Goal: Task Accomplishment & Management: Manage account settings

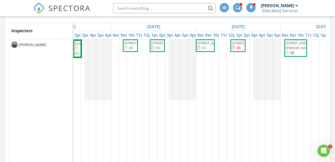
click at [240, 45] on span "8965 SE 168th Tailfer St, The Villages 32162" at bounding box center [246, 43] width 29 height 5
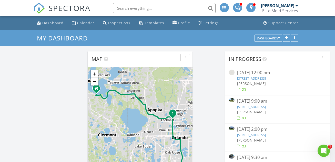
scroll to position [13, 0]
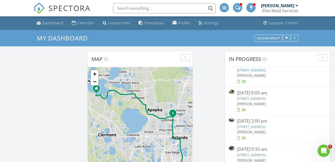
click at [265, 125] on link "7350 Sand Lake Commons Blvd Suite 2225, Orlando, FL 32819" at bounding box center [251, 127] width 29 height 5
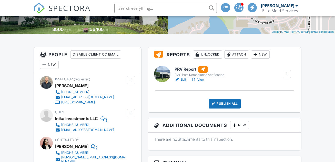
scroll to position [103, 0]
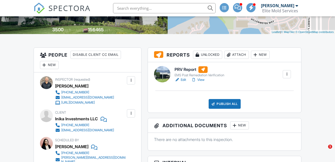
click at [233, 55] on div "Attach" at bounding box center [236, 55] width 25 height 8
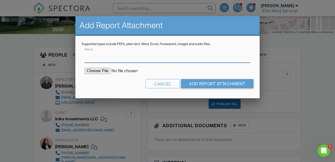
click at [163, 57] on input "Name" at bounding box center [168, 56] width 166 height 13
type input "Lab Results"
click at [101, 70] on input "file" at bounding box center [128, 71] width 87 height 6
type input "C:\fakepath\Lab Results - 7350 Sand Lake Commons Blvd Suite 2225.pdf"
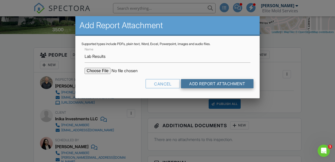
click at [200, 84] on input "Add Report Attachment" at bounding box center [217, 83] width 73 height 9
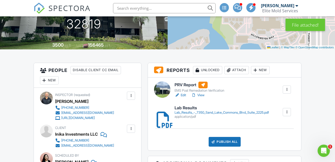
click at [187, 90] on div "EMS Post Remediation Verification" at bounding box center [200, 91] width 50 height 4
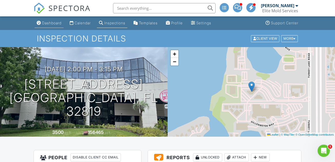
click at [55, 23] on div "Dashboard" at bounding box center [51, 23] width 19 height 4
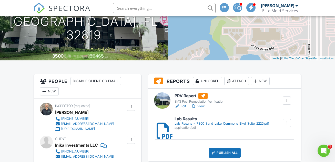
scroll to position [111, 0]
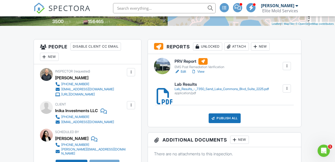
click at [288, 87] on div at bounding box center [286, 88] width 5 height 5
click at [288, 103] on link "Delete" at bounding box center [283, 103] width 19 height 6
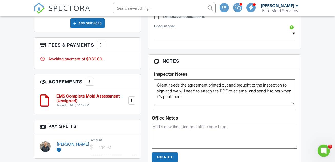
scroll to position [319, 0]
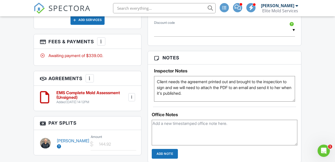
click at [131, 95] on div at bounding box center [131, 97] width 5 height 5
click at [117, 147] on li "Download" at bounding box center [117, 150] width 29 height 13
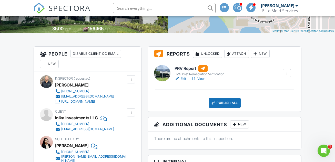
scroll to position [82, 0]
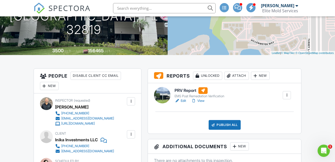
click at [236, 75] on div "Attach" at bounding box center [236, 76] width 25 height 8
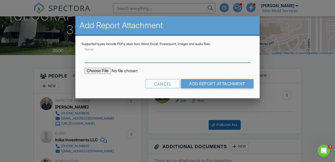
click at [173, 59] on input "Name" at bounding box center [168, 56] width 166 height 13
type input "Lab Results"
click at [103, 71] on input "file" at bounding box center [128, 71] width 87 height 6
click at [100, 71] on input "file" at bounding box center [128, 71] width 87 height 6
type input "C:\fakepath\Lab Results - 7350 Sand Lake Commons Blvd Suite 2225.pdf"
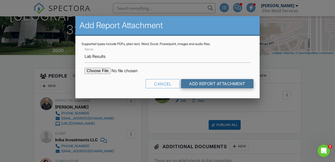
click at [202, 84] on input "Add Report Attachment" at bounding box center [217, 83] width 73 height 9
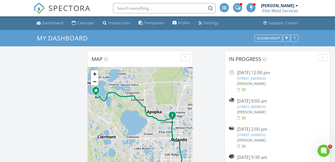
click at [254, 79] on link "8915 Latrec Ave 312, Orlando, FL 32819" at bounding box center [251, 78] width 29 height 5
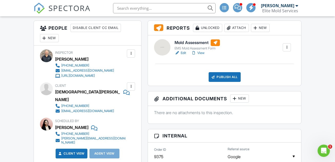
click at [238, 27] on div "Attach" at bounding box center [236, 28] width 25 height 8
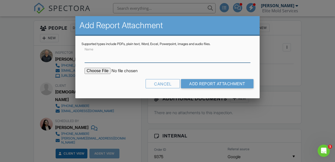
click at [138, 60] on input "Name" at bounding box center [168, 56] width 166 height 13
type input "Lab Results"
click at [102, 72] on input "file" at bounding box center [128, 71] width 87 height 6
click at [140, 115] on div at bounding box center [167, 75] width 335 height 203
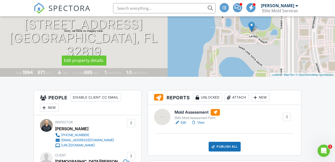
scroll to position [62, 0]
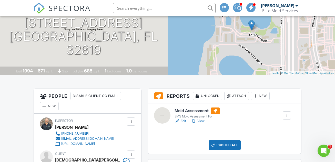
click at [238, 96] on div "Attach" at bounding box center [236, 96] width 25 height 8
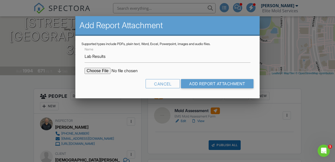
click at [102, 72] on input "file" at bounding box center [128, 71] width 87 height 6
type input "C:\fakepath\Lab Results - 8915 Latrel Ave 312.pdf"
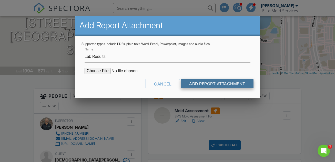
click at [212, 84] on input "Add Report Attachment" at bounding box center [217, 83] width 73 height 9
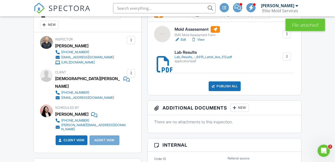
click at [198, 33] on h6 "Mold Assessment" at bounding box center [197, 29] width 45 height 7
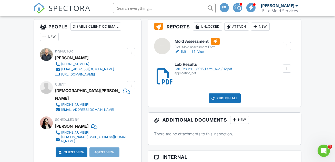
scroll to position [133, 0]
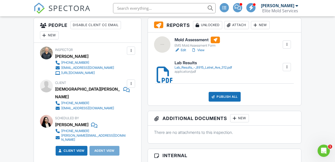
click at [237, 24] on div "Attach" at bounding box center [236, 25] width 25 height 8
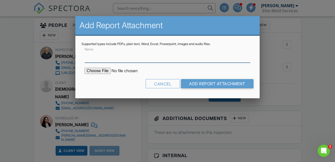
click at [155, 58] on input "Name" at bounding box center [168, 56] width 166 height 13
type input "Contractor Referral List"
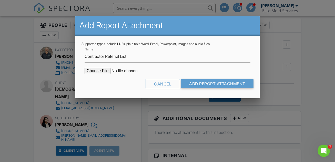
click at [102, 71] on input "file" at bounding box center [128, 71] width 87 height 6
type input "C:\fakepath\Contractor & Supplies Referrals - Central Florida.pdf"
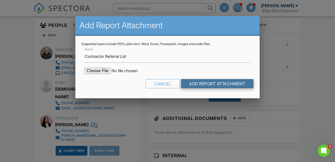
click at [201, 83] on input "Add Report Attachment" at bounding box center [217, 83] width 73 height 9
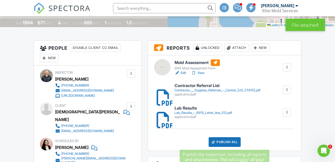
click at [220, 142] on div "Publish All" at bounding box center [225, 142] width 32 height 10
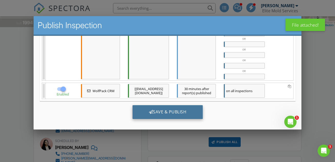
click at [163, 112] on div "Save & Publish" at bounding box center [167, 112] width 71 height 14
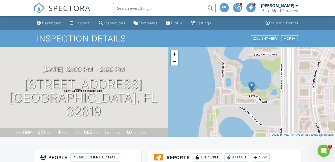
click at [50, 24] on div "Dashboard" at bounding box center [51, 23] width 19 height 4
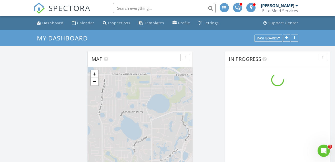
scroll to position [570, 335]
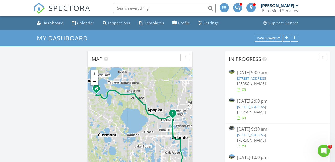
click at [260, 106] on link "[STREET_ADDRESS]" at bounding box center [251, 107] width 29 height 5
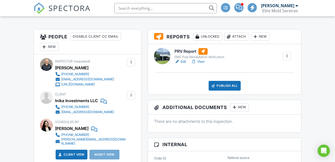
click at [196, 94] on div "PRV Report EMS Post Remediation Verification Edit View Quick Publish Copy Delet…" at bounding box center [224, 69] width 153 height 51
click at [233, 37] on div "Attach" at bounding box center [236, 37] width 25 height 8
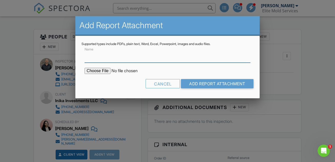
click at [169, 60] on input "Name" at bounding box center [168, 56] width 166 height 13
type input "Lab Results"
click at [97, 72] on input "file" at bounding box center [128, 71] width 87 height 6
type input "C:\fakepath\Lab Results - 7350 Sand Lake Commons Blvd Suite 2225.pdf"
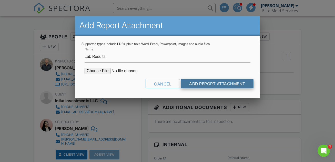
click at [187, 84] on input "Add Report Attachment" at bounding box center [217, 83] width 73 height 9
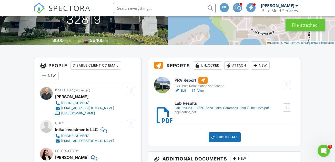
click at [186, 81] on h6 "PRV Report" at bounding box center [200, 80] width 50 height 7
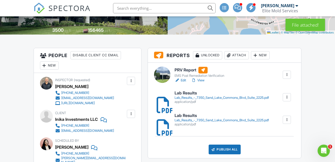
click at [234, 122] on div "Lab_Results_-_7350_Sand_Lake_Commons_Blvd_Suite_2225.pdf" at bounding box center [222, 120] width 94 height 4
click at [288, 120] on div at bounding box center [286, 119] width 5 height 5
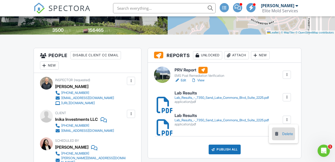
click at [280, 132] on link "Delete" at bounding box center [283, 134] width 19 height 6
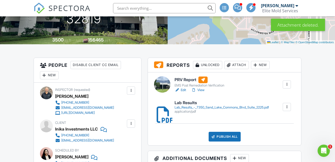
click at [189, 108] on div "Lab_Results_-_7350_Sand_Lake_Commons_Blvd_Suite_2225.pdf" at bounding box center [222, 108] width 94 height 4
click at [220, 136] on div "Publish All" at bounding box center [225, 137] width 32 height 10
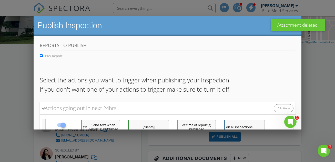
scroll to position [246, 0]
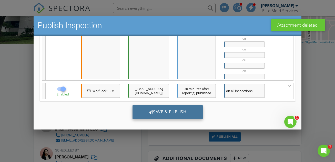
click at [171, 113] on div "Save & Publish" at bounding box center [167, 112] width 71 height 14
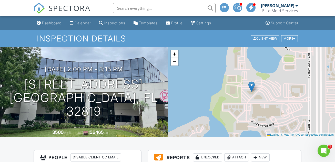
click at [56, 23] on div "Dashboard" at bounding box center [51, 23] width 19 height 4
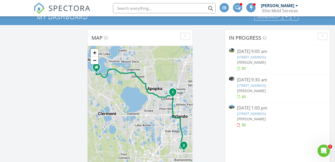
click at [246, 57] on link "[STREET_ADDRESS]" at bounding box center [251, 57] width 29 height 5
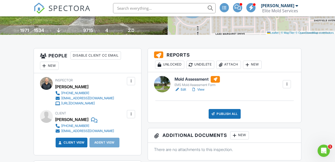
click at [233, 66] on div "Attach" at bounding box center [228, 65] width 25 height 8
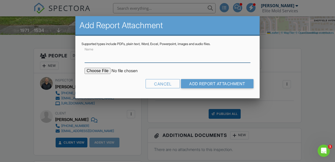
click at [161, 60] on input "Name" at bounding box center [168, 56] width 166 height 13
type input "Contractor Referral List"
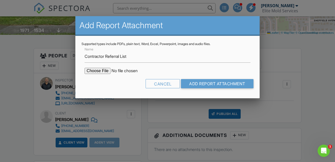
click at [102, 73] on input "file" at bounding box center [128, 71] width 87 height 6
type input "C:\fakepath\Contractor & Supplies Referrals - Central Florida.pdf"
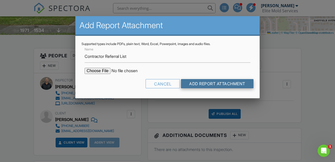
click at [195, 83] on input "Add Report Attachment" at bounding box center [217, 83] width 73 height 9
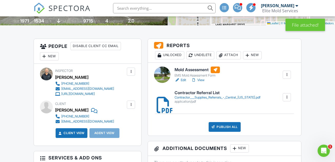
click at [235, 54] on div "Attach" at bounding box center [228, 55] width 25 height 8
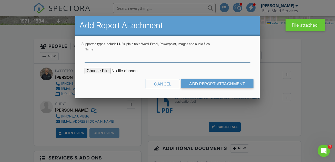
click at [188, 59] on input "Name" at bounding box center [168, 56] width 166 height 13
type input "Lab Results"
click at [102, 72] on input "file" at bounding box center [128, 71] width 87 height 6
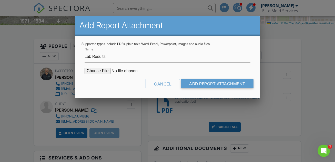
type input "C:\fakepath\Lab Results - [STREET_ADDRESS]pdf"
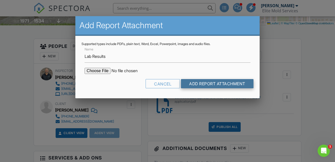
click at [196, 84] on input "Add Report Attachment" at bounding box center [217, 83] width 73 height 9
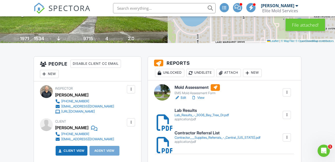
click at [190, 92] on div "EMS Mold Assessment Form" at bounding box center [197, 93] width 45 height 4
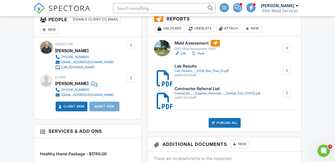
scroll to position [146, 0]
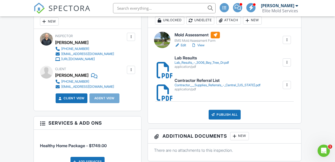
click at [218, 114] on div "Publish All" at bounding box center [225, 115] width 32 height 10
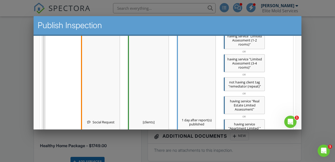
scroll to position [344, 0]
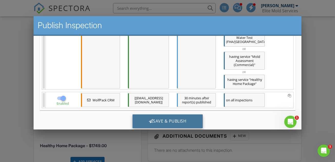
click at [150, 119] on div at bounding box center [151, 121] width 4 height 4
